Goal: Communication & Community: Answer question/provide support

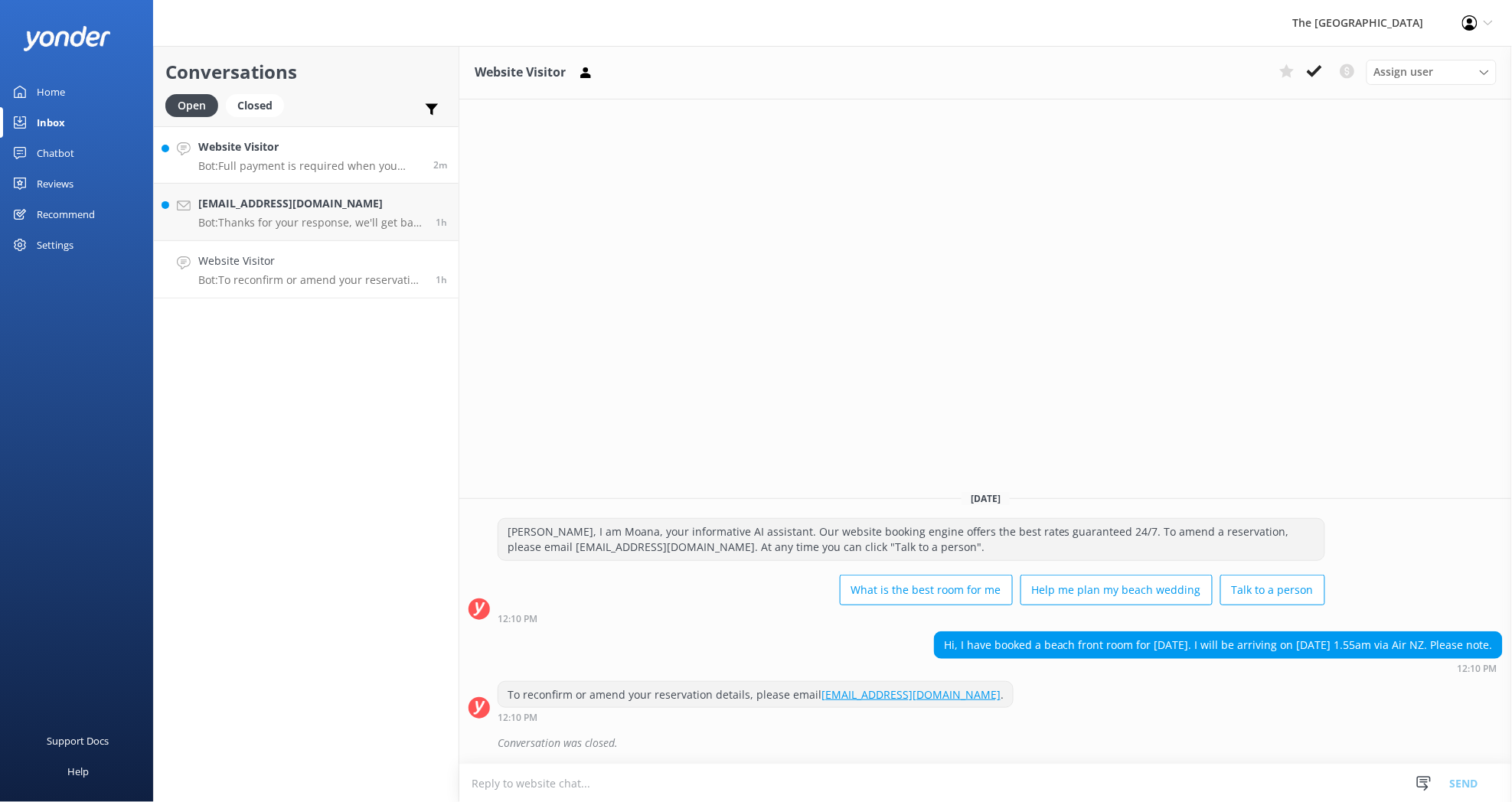
click at [349, 172] on p "Bot: Full payment is required when you make your booking. There is no pay later…" at bounding box center [310, 165] width 224 height 13
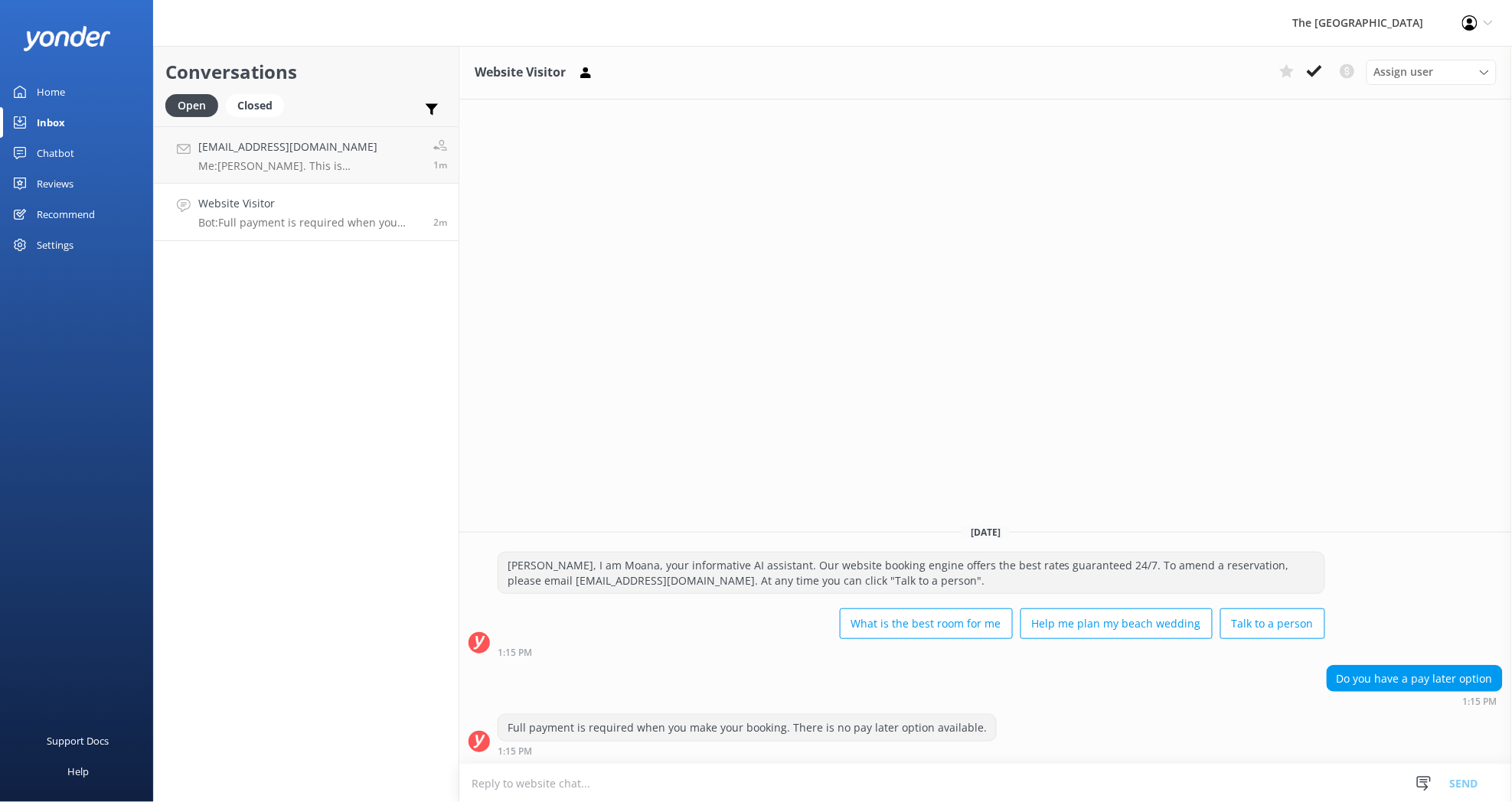
click at [373, 212] on div "Website Visitor Bot: Full payment is required when you make your booking. There…" at bounding box center [310, 212] width 224 height 34
click at [298, 219] on p "Bot: Full payment is required when you make your booking. There is no pay later…" at bounding box center [310, 222] width 224 height 13
click at [1312, 72] on icon at bounding box center [1314, 71] width 15 height 15
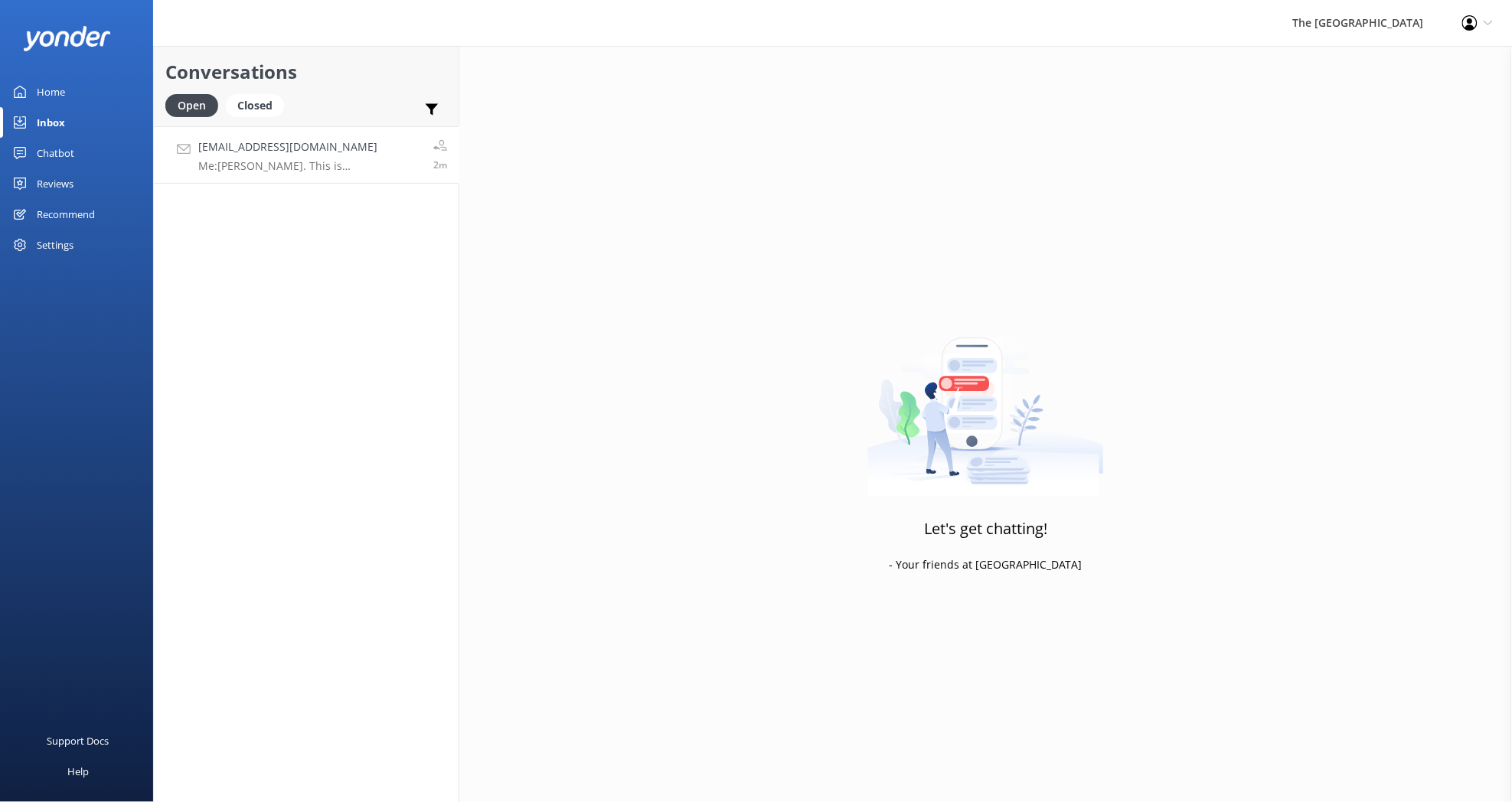
click at [294, 169] on p "Me: [PERSON_NAME]. This is [PERSON_NAME] from the reservations. I will send you…" at bounding box center [310, 165] width 224 height 13
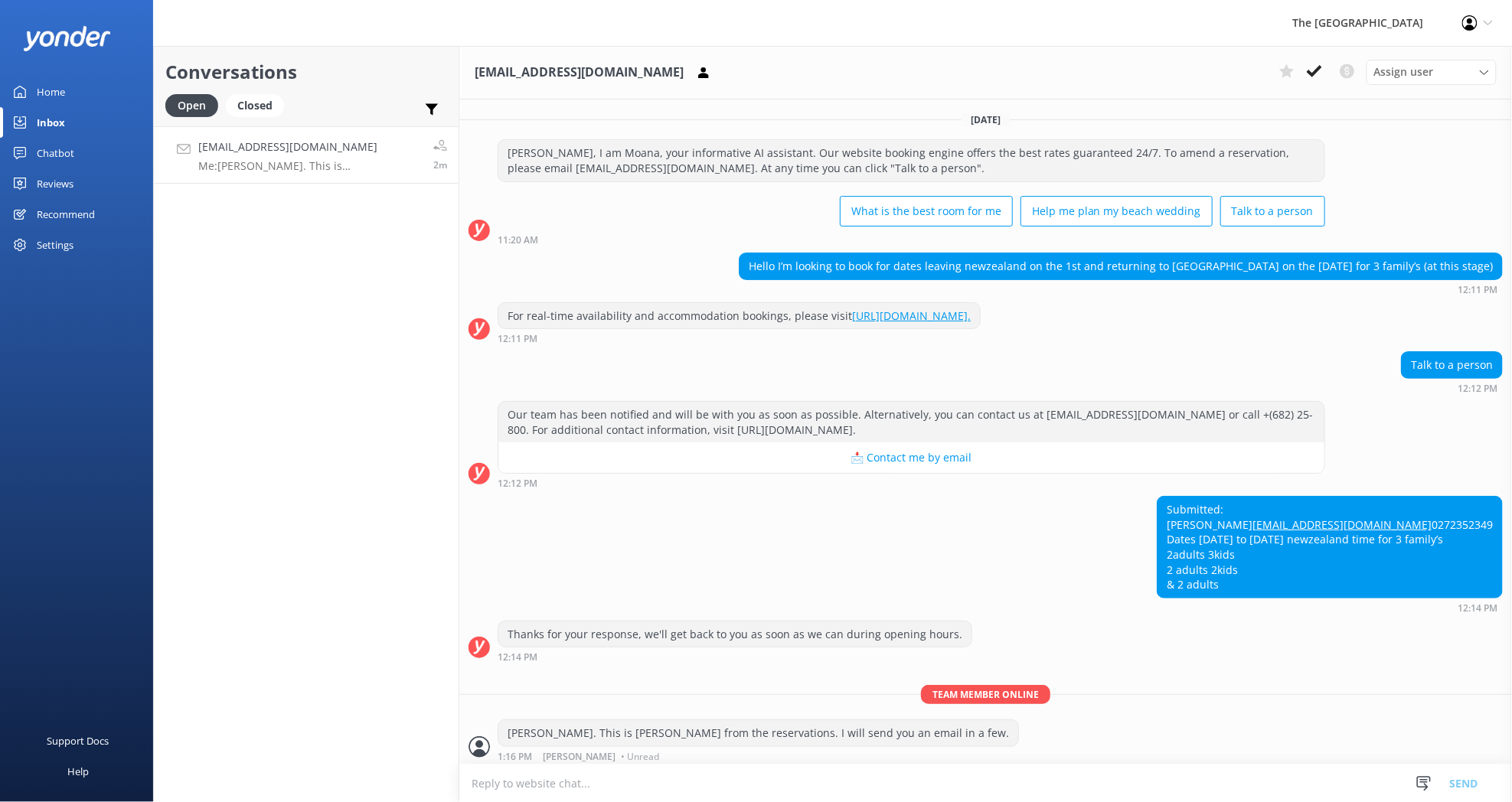
scroll to position [35, 0]
